Goal: Task Accomplishment & Management: Manage account settings

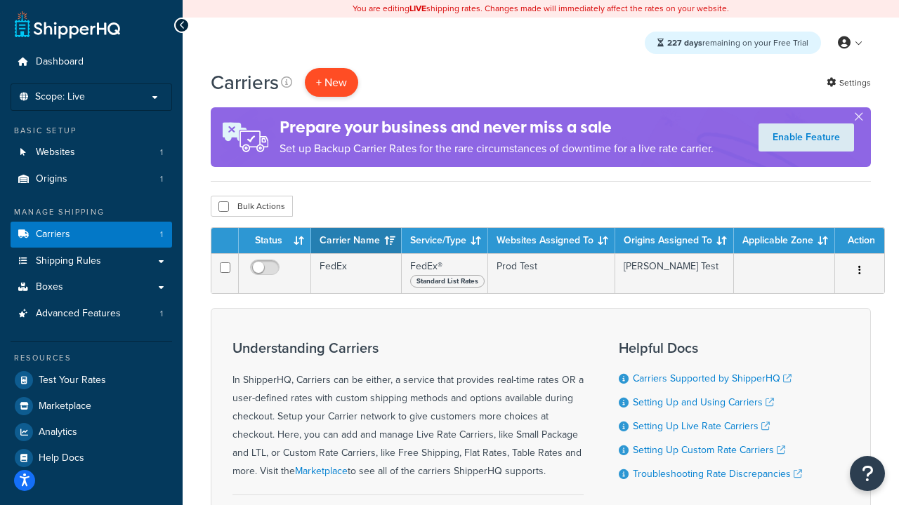
click at [331, 82] on button "+ New" at bounding box center [331, 82] width 53 height 29
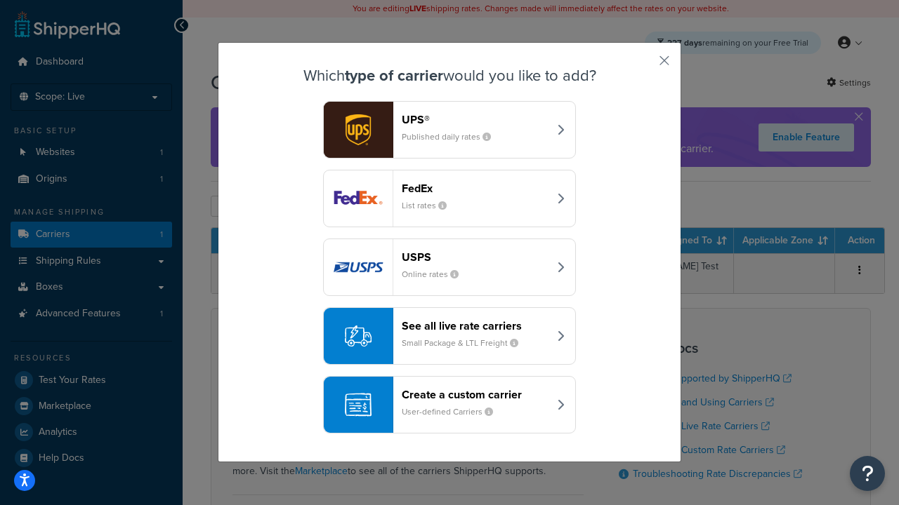
click at [449, 199] on small "List rates" at bounding box center [430, 205] width 56 height 13
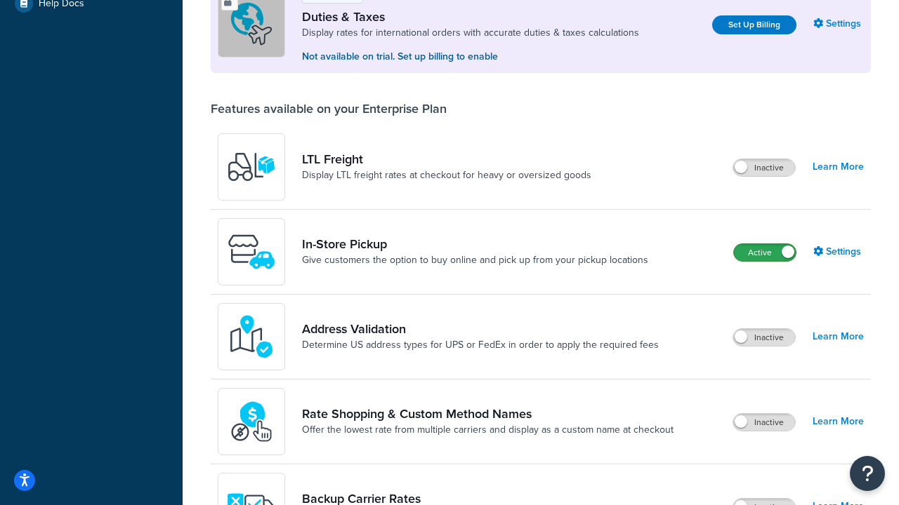
click at [764, 253] on label "Active" at bounding box center [765, 252] width 62 height 17
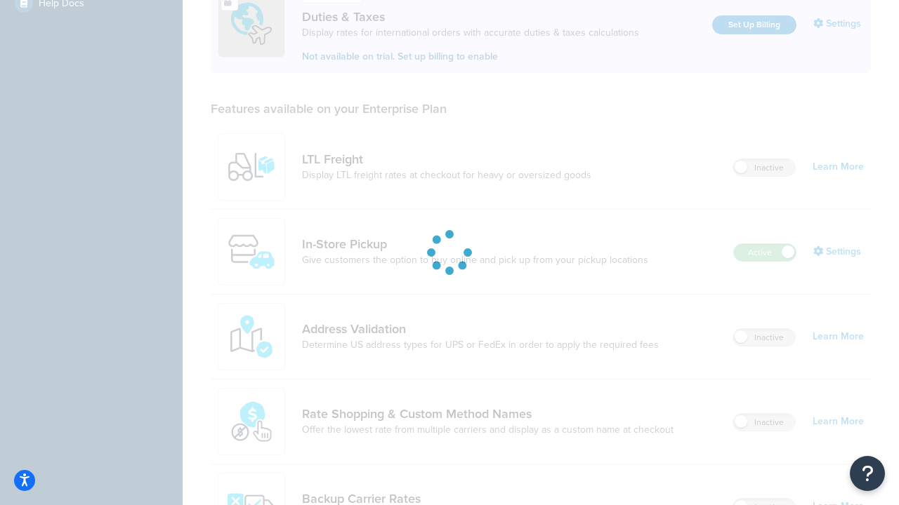
scroll to position [428, 0]
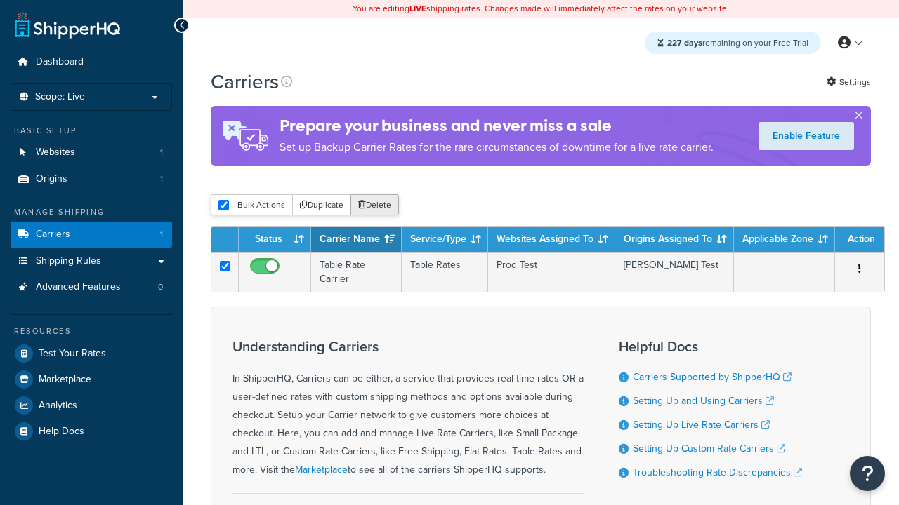
click at [373, 205] on button "Delete" at bounding box center [374, 204] width 48 height 21
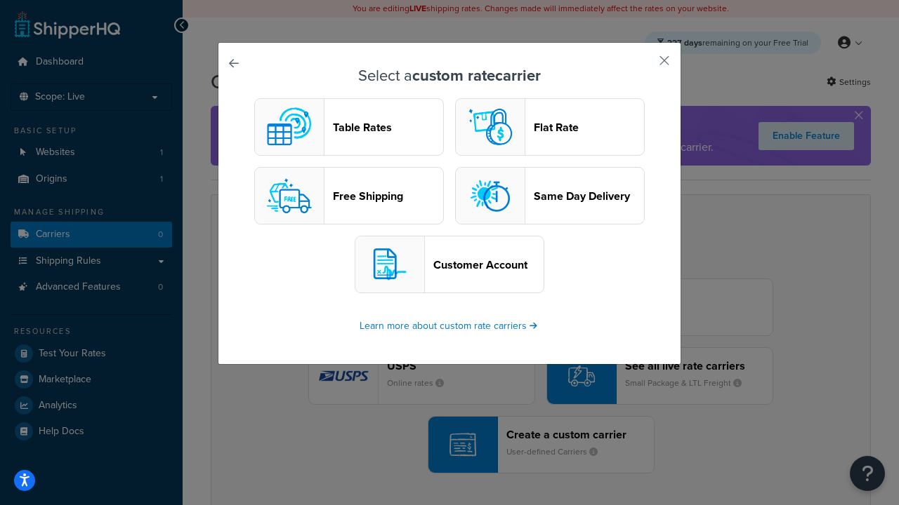
click at [349, 127] on header "Table Rates" at bounding box center [388, 127] width 110 height 13
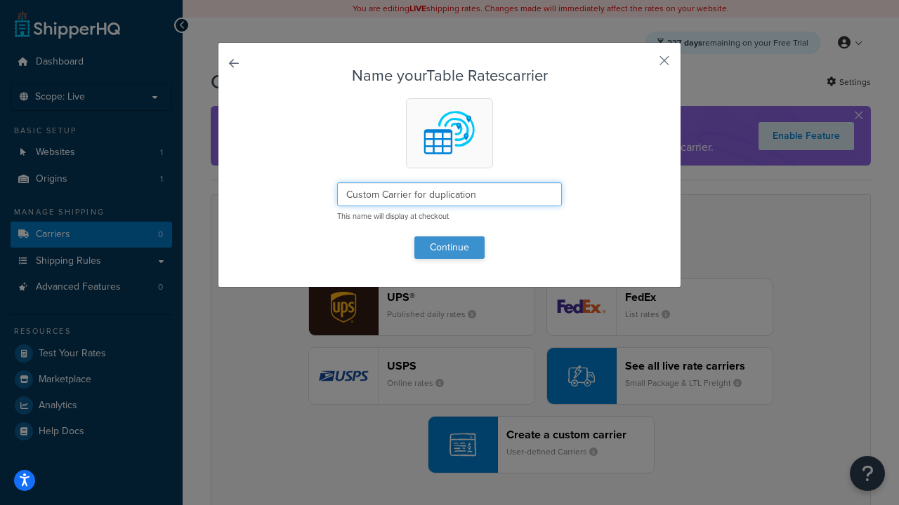
type input "Custom Carrier for duplication"
click at [449, 247] on button "Continue" at bounding box center [449, 248] width 70 height 22
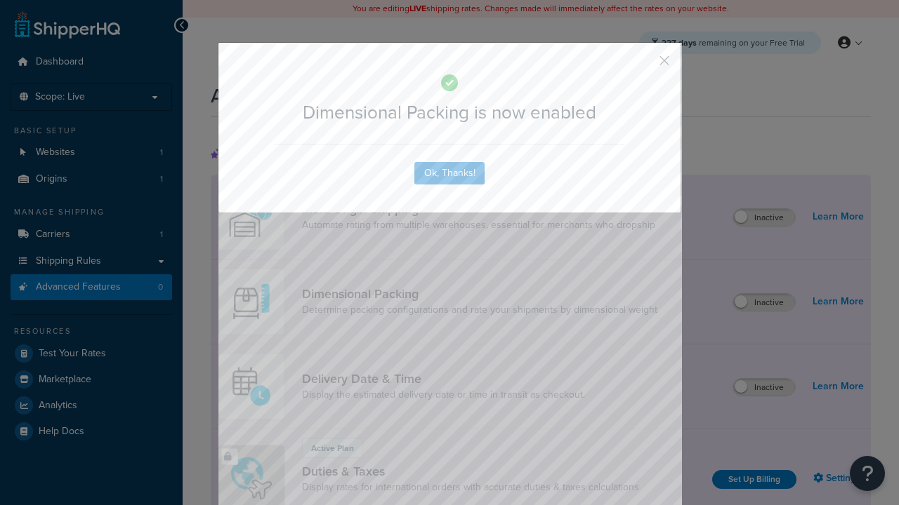
click at [643, 65] on button "button" at bounding box center [644, 66] width 4 height 4
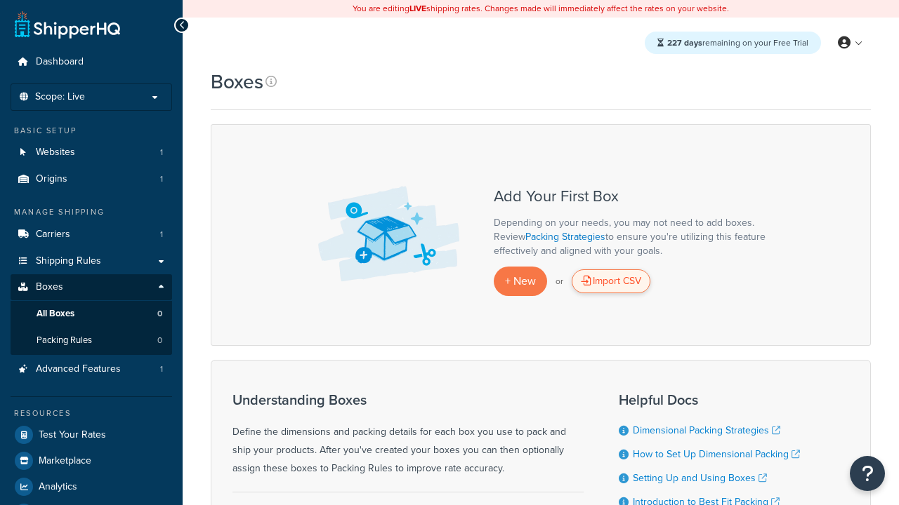
click at [611, 281] on div "Import CSV" at bounding box center [610, 282] width 79 height 24
